Goal: Task Accomplishment & Management: Manage account settings

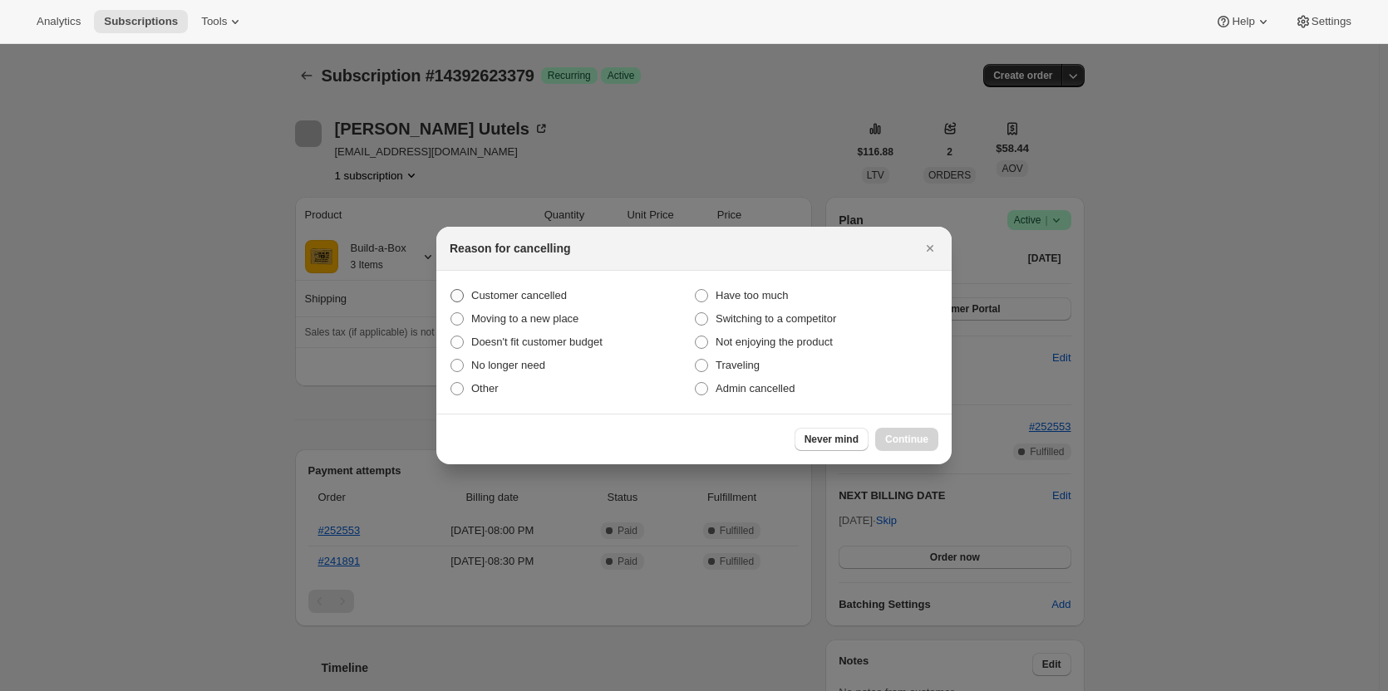
click at [483, 285] on label "Customer cancelled" at bounding box center [572, 295] width 244 height 23
click at [451, 289] on input "Customer cancelled" at bounding box center [450, 289] width 1 height 1
radio input "true"
click at [921, 430] on button "Continue" at bounding box center [906, 439] width 63 height 23
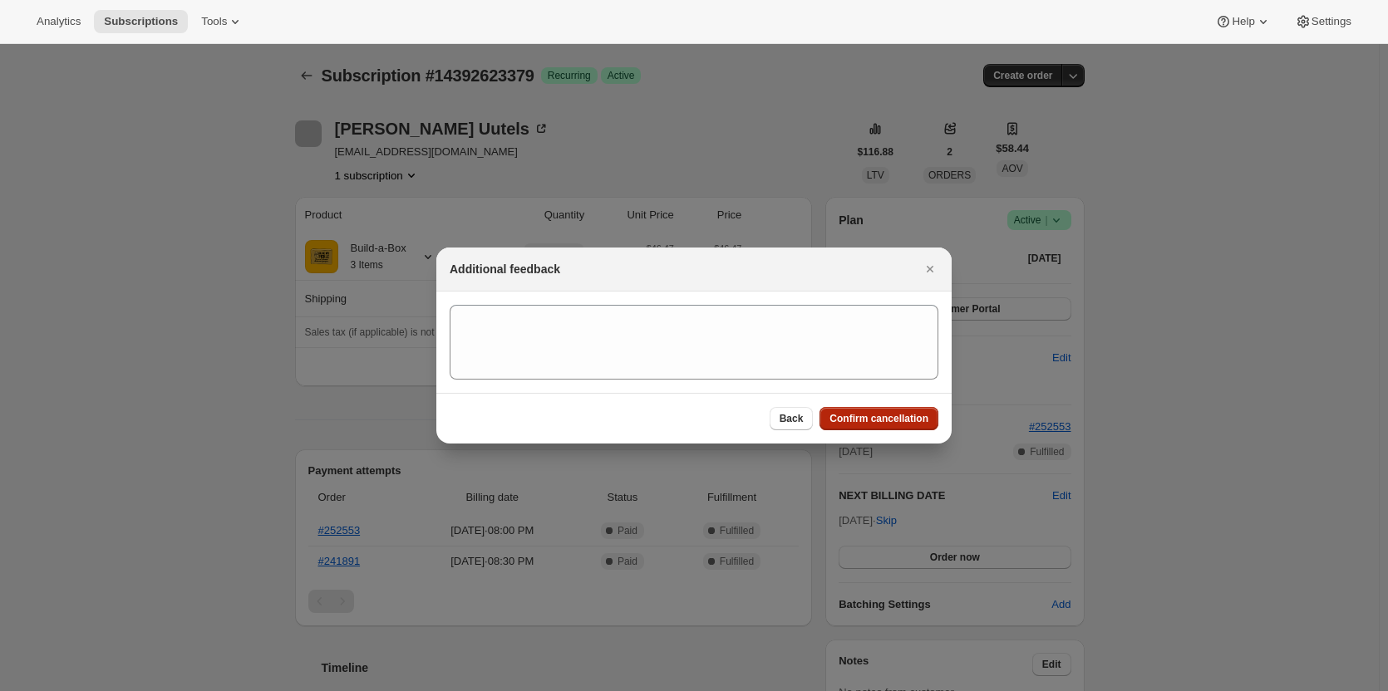
click at [892, 413] on span "Confirm cancellation" at bounding box center [878, 418] width 99 height 13
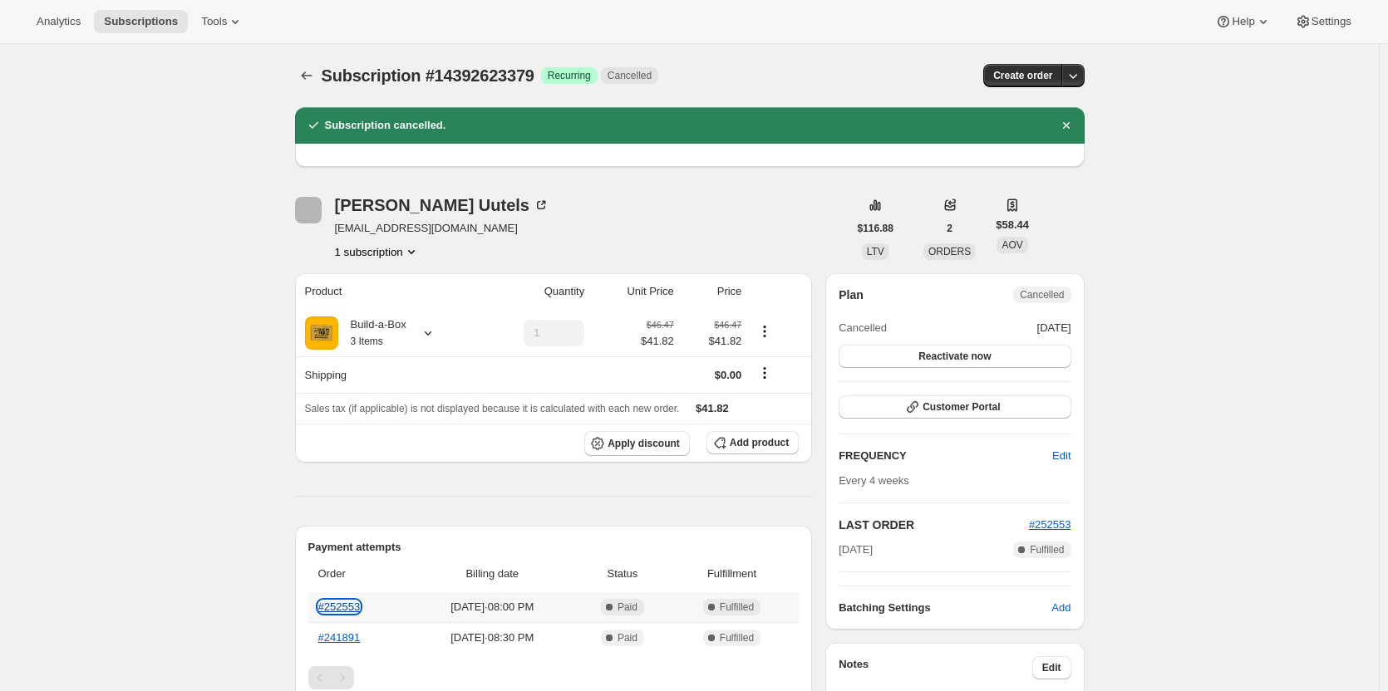
click at [352, 608] on link "#252553" at bounding box center [339, 607] width 42 height 12
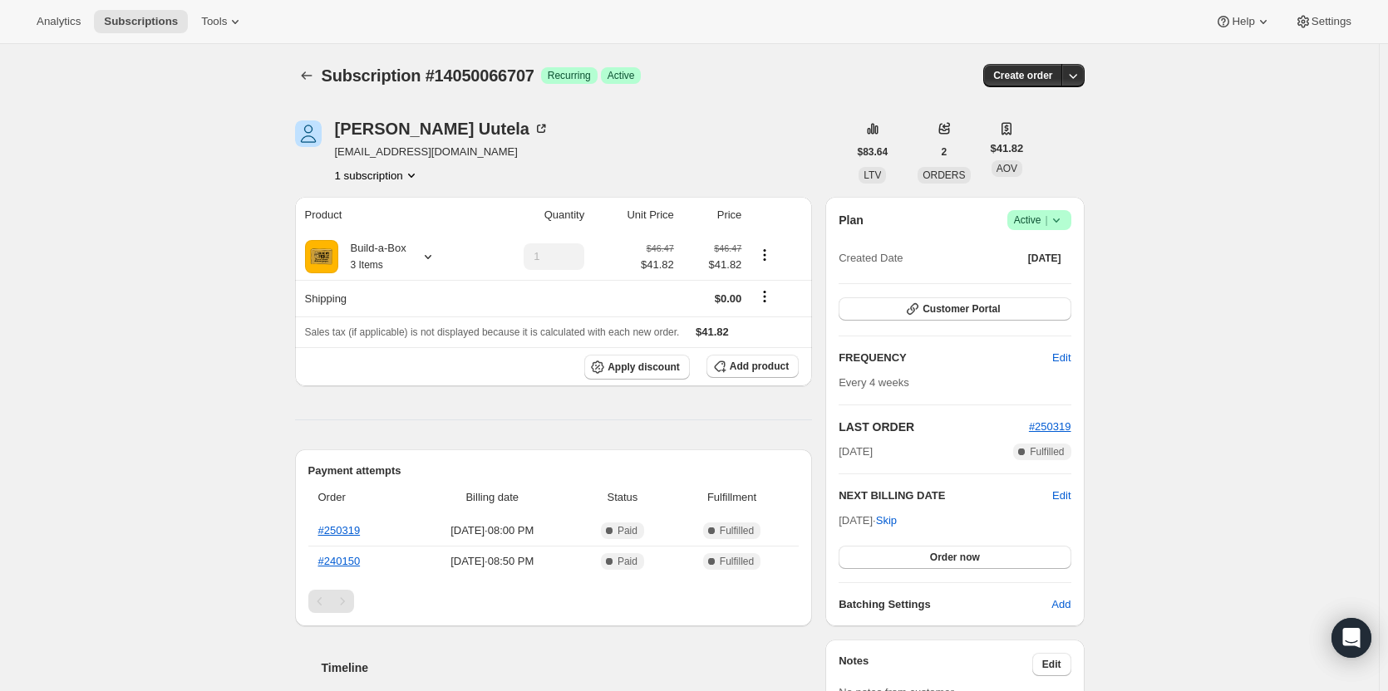
click at [1020, 221] on span "Active |" at bounding box center [1039, 220] width 51 height 17
click at [1012, 282] on span "Cancel subscription" at bounding box center [1044, 281] width 94 height 12
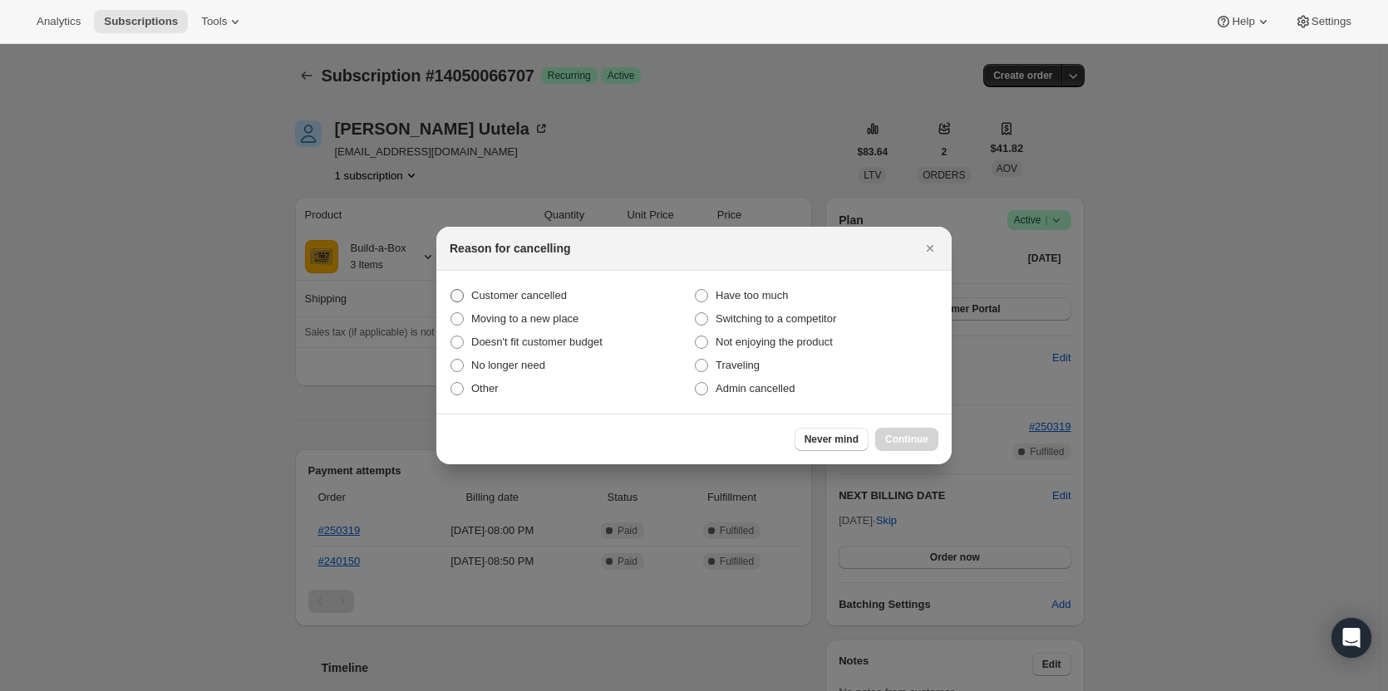
click at [520, 290] on span "Customer cancelled" at bounding box center [519, 295] width 96 height 12
click at [451, 290] on input "Customer cancelled" at bounding box center [450, 289] width 1 height 1
radio input "true"
click at [916, 439] on span "Continue" at bounding box center [906, 439] width 43 height 13
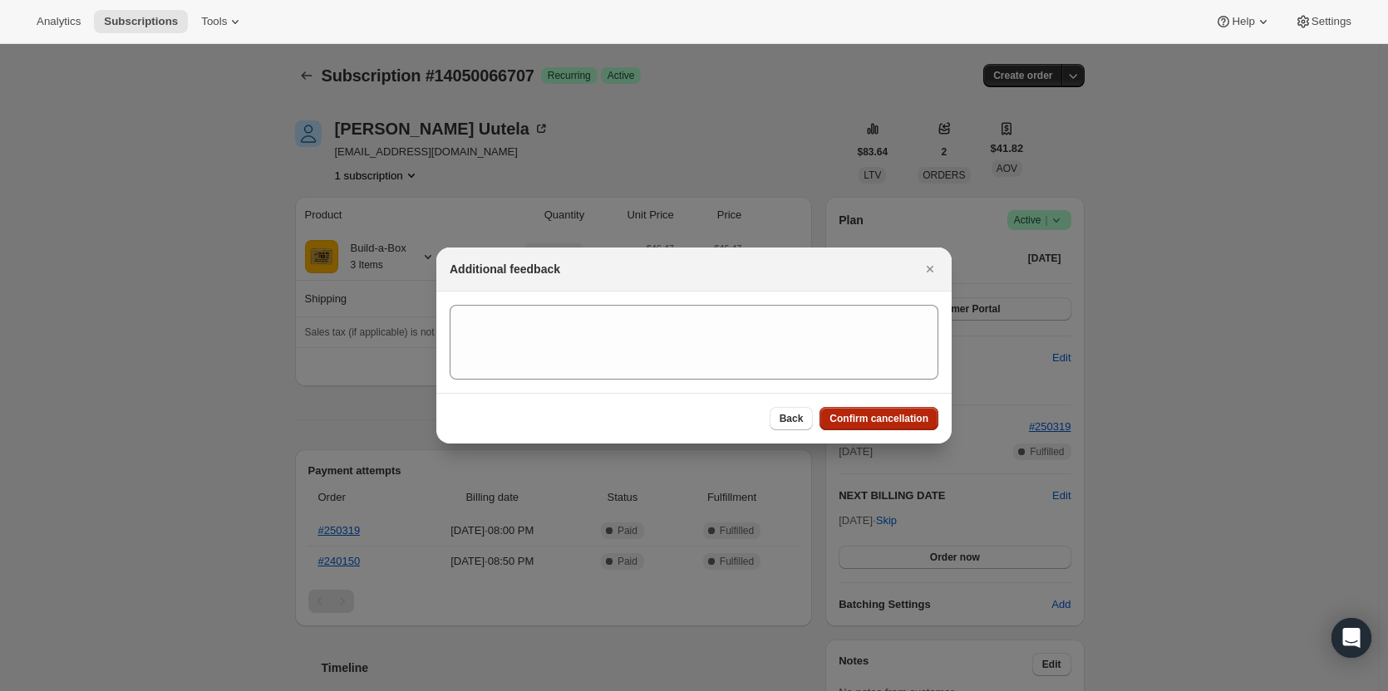
click at [872, 417] on span "Confirm cancellation" at bounding box center [878, 418] width 99 height 13
